Goal: Contribute content: Add original content to the website for others to see

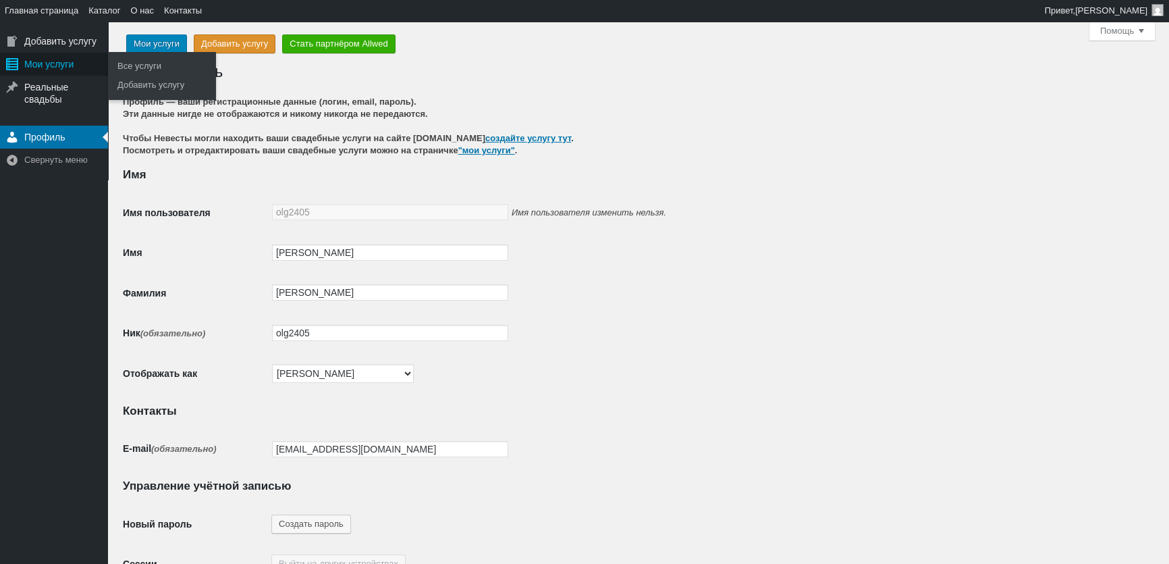
click at [37, 67] on div "Мои услуги" at bounding box center [54, 64] width 108 height 23
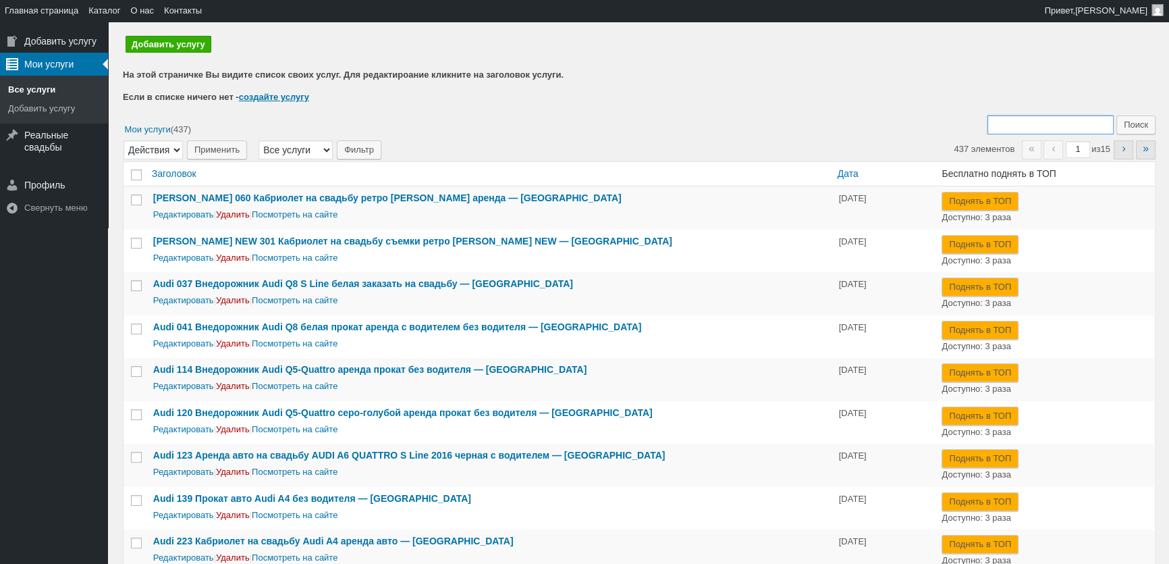
click at [1002, 118] on input "Поиск:" at bounding box center [1051, 124] width 126 height 19
type input "113"
click at [1116, 115] on input "Поиск" at bounding box center [1135, 124] width 39 height 19
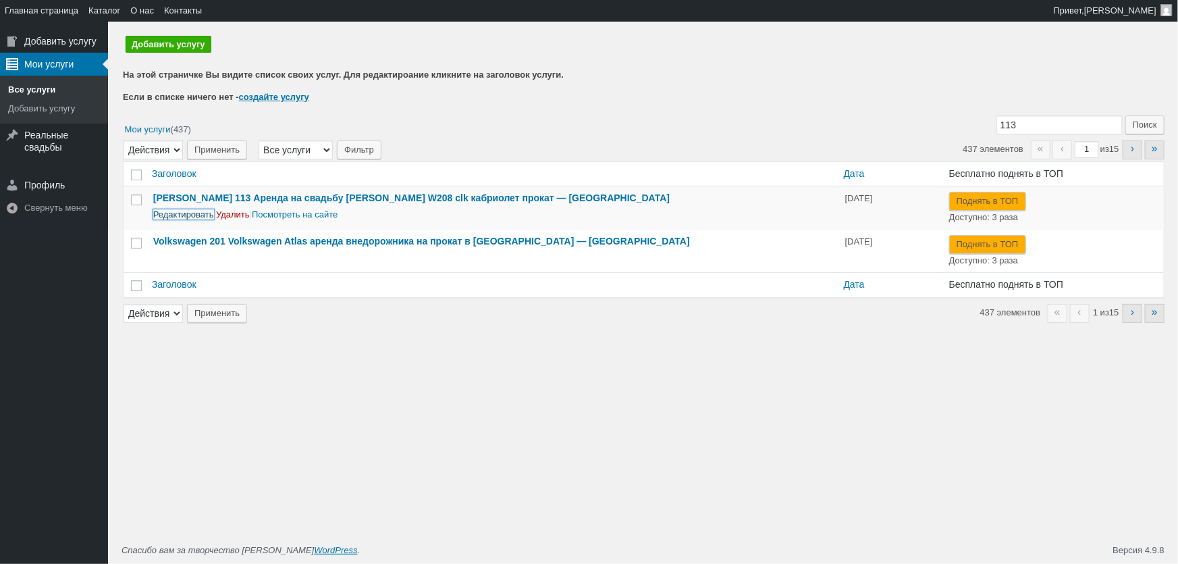
click at [193, 216] on link "Редактировать" at bounding box center [183, 214] width 61 height 10
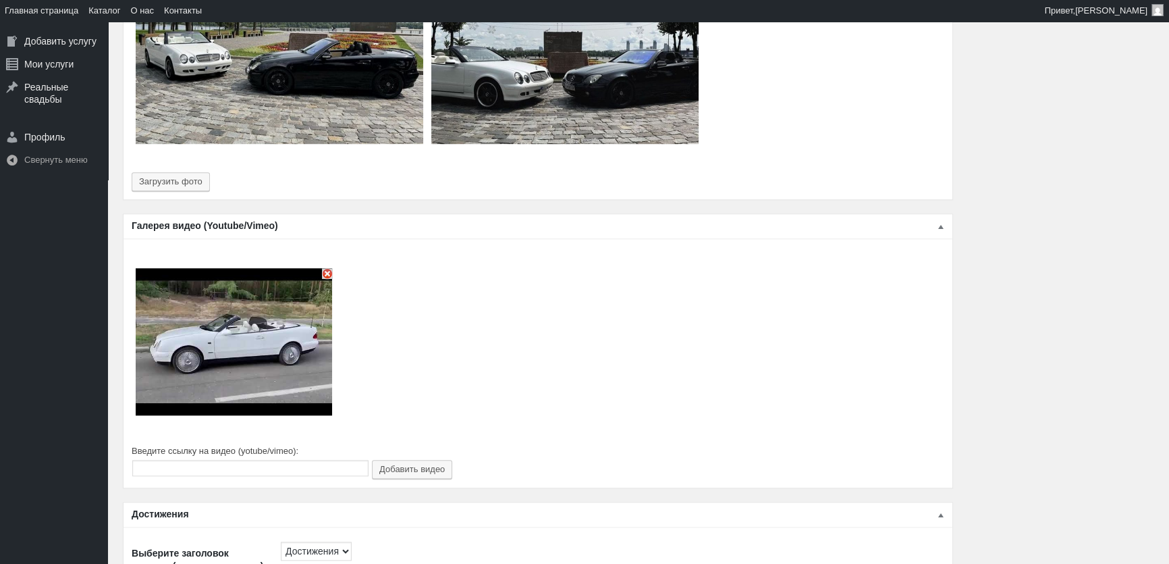
scroll to position [1534, 0]
click at [192, 174] on button "Загрузить фото" at bounding box center [171, 182] width 78 height 19
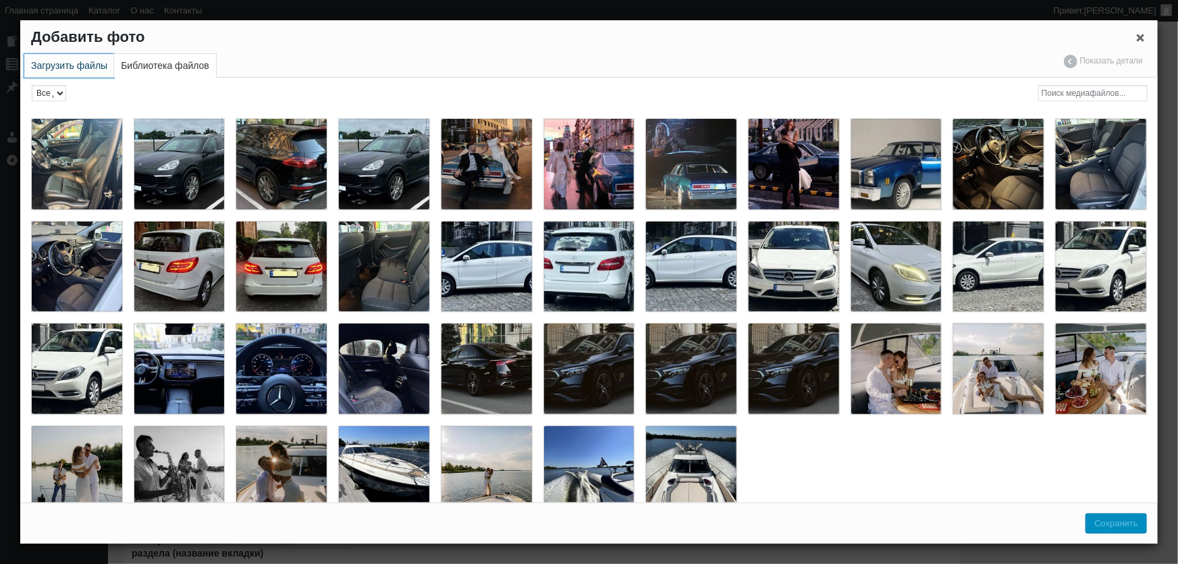
click at [98, 70] on link "Загрузить файлы" at bounding box center [69, 66] width 90 height 24
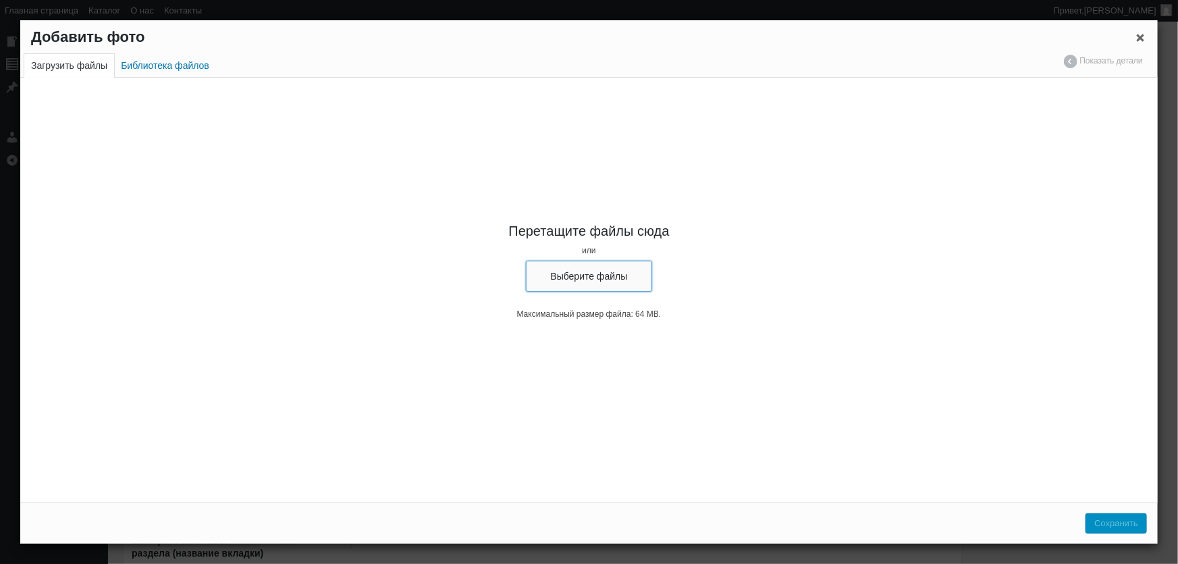
click at [570, 271] on button "Выберите файлы" at bounding box center [589, 276] width 127 height 31
type input "C:\fakepath\kabryolet-mercedes-w208-clk-belыj-na-svadbu-arenda-kabryolet-mersed…"
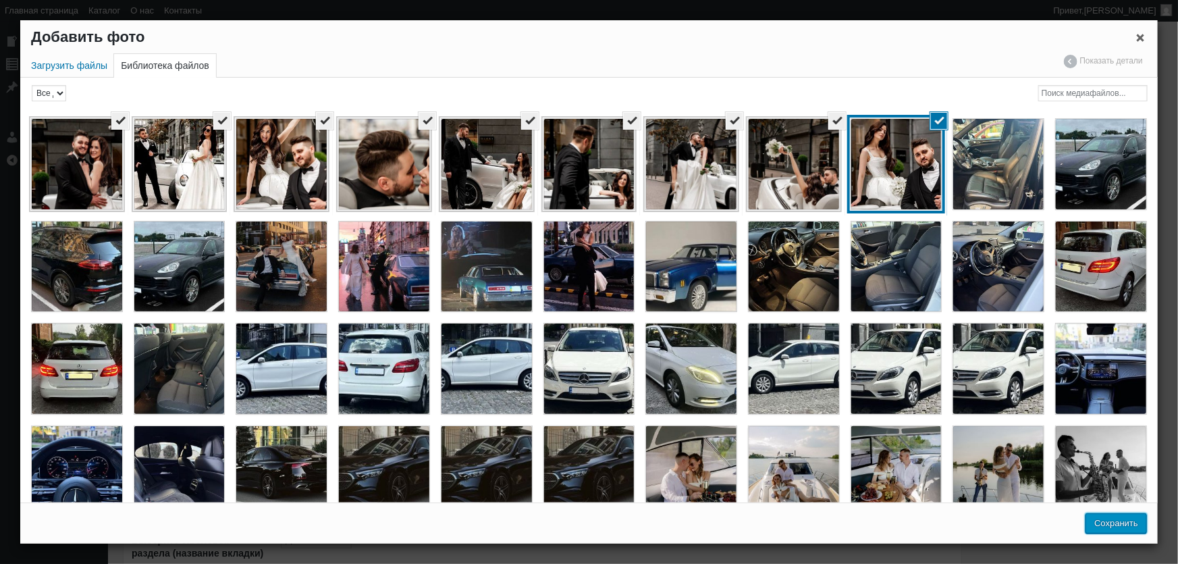
click at [1129, 527] on button "Сохранить" at bounding box center [1115, 523] width 61 height 20
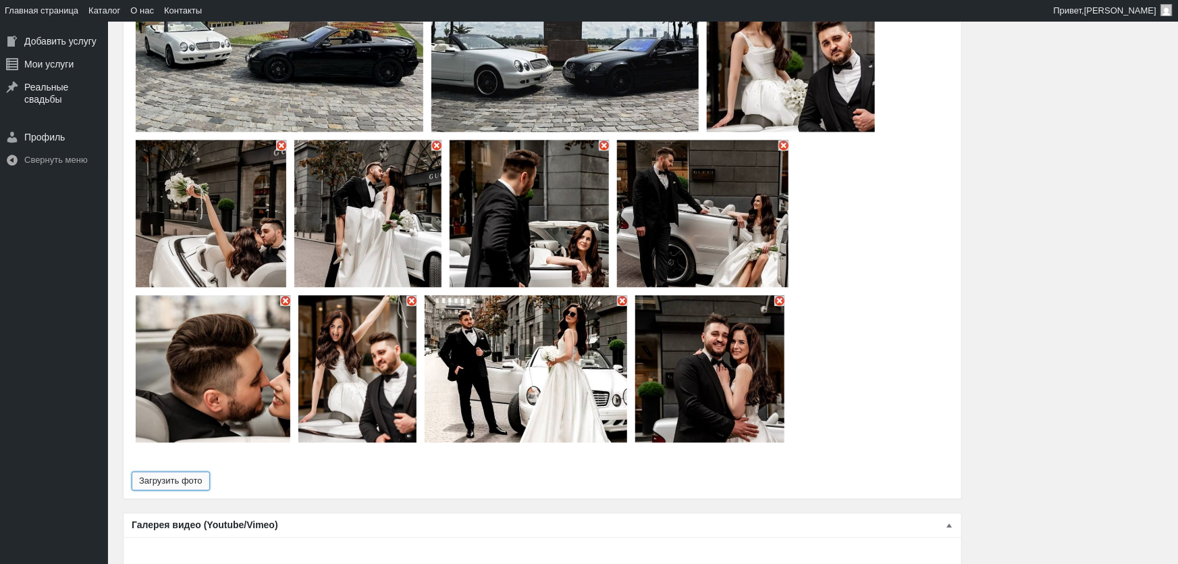
type input "25"
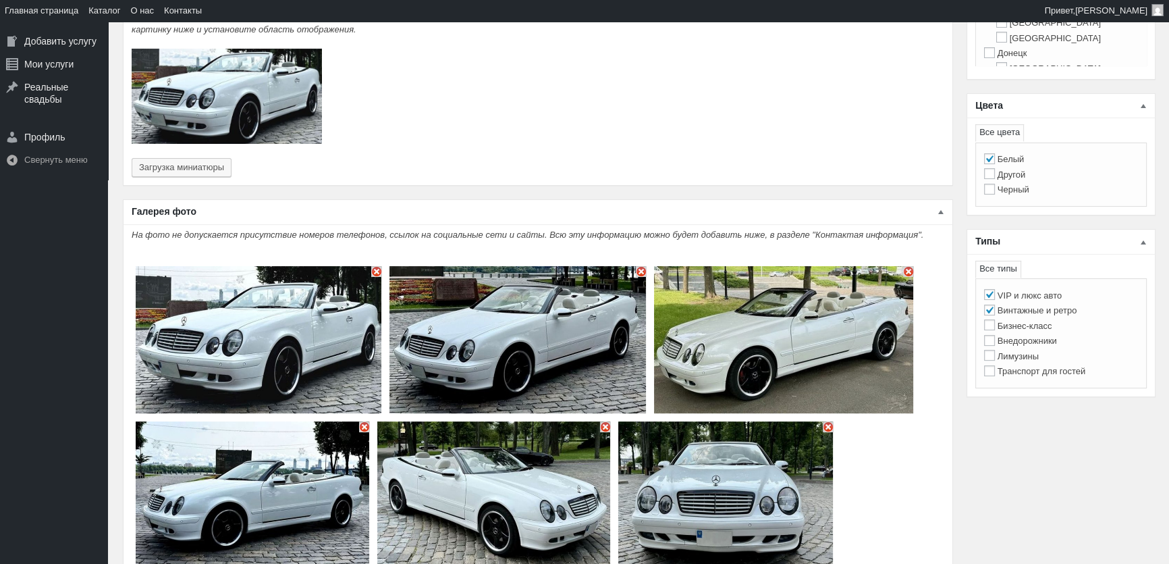
scroll to position [0, 0]
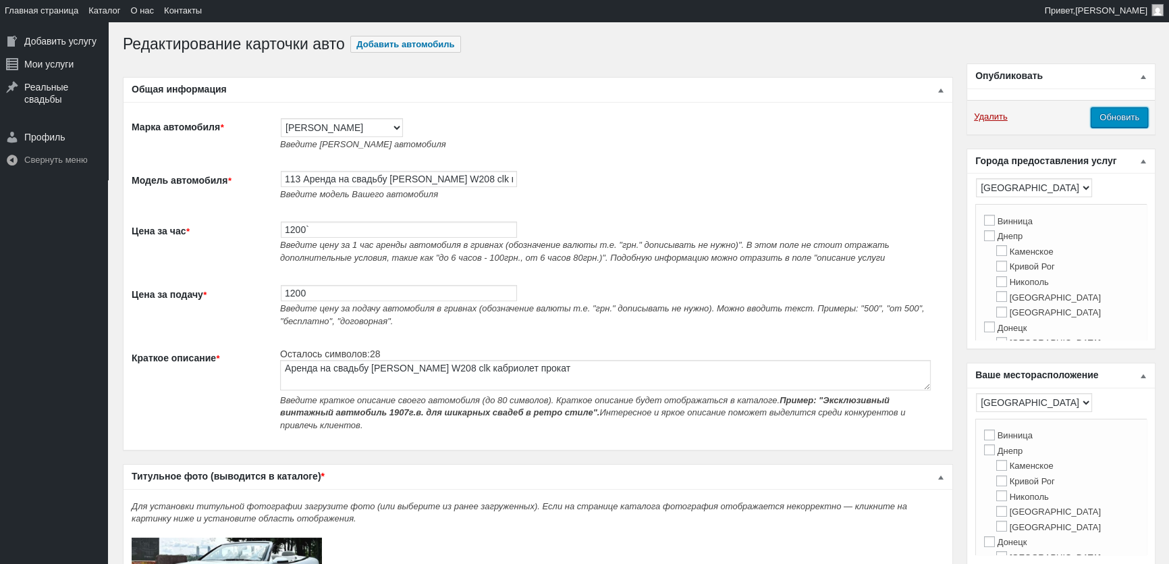
click at [1125, 113] on input "Обновить" at bounding box center [1119, 117] width 57 height 20
click at [1116, 120] on input "Обновить" at bounding box center [1119, 117] width 57 height 20
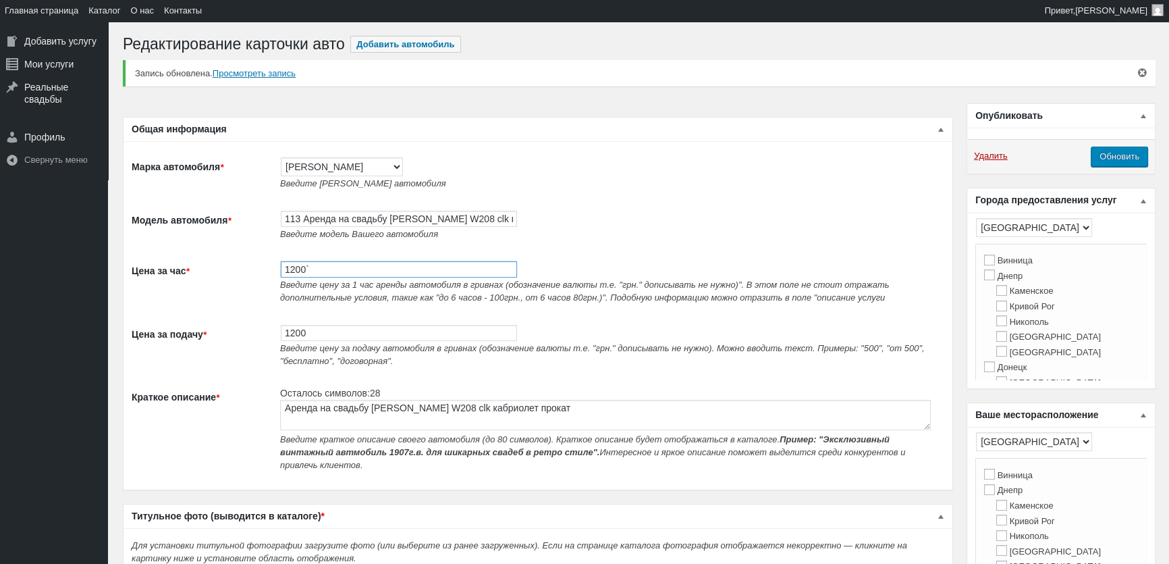
click at [334, 277] on input "1200`" at bounding box center [399, 269] width 236 height 16
type input "1200"
click at [1117, 159] on input "Обновить" at bounding box center [1119, 156] width 57 height 20
